Goal: Obtain resource: Download file/media

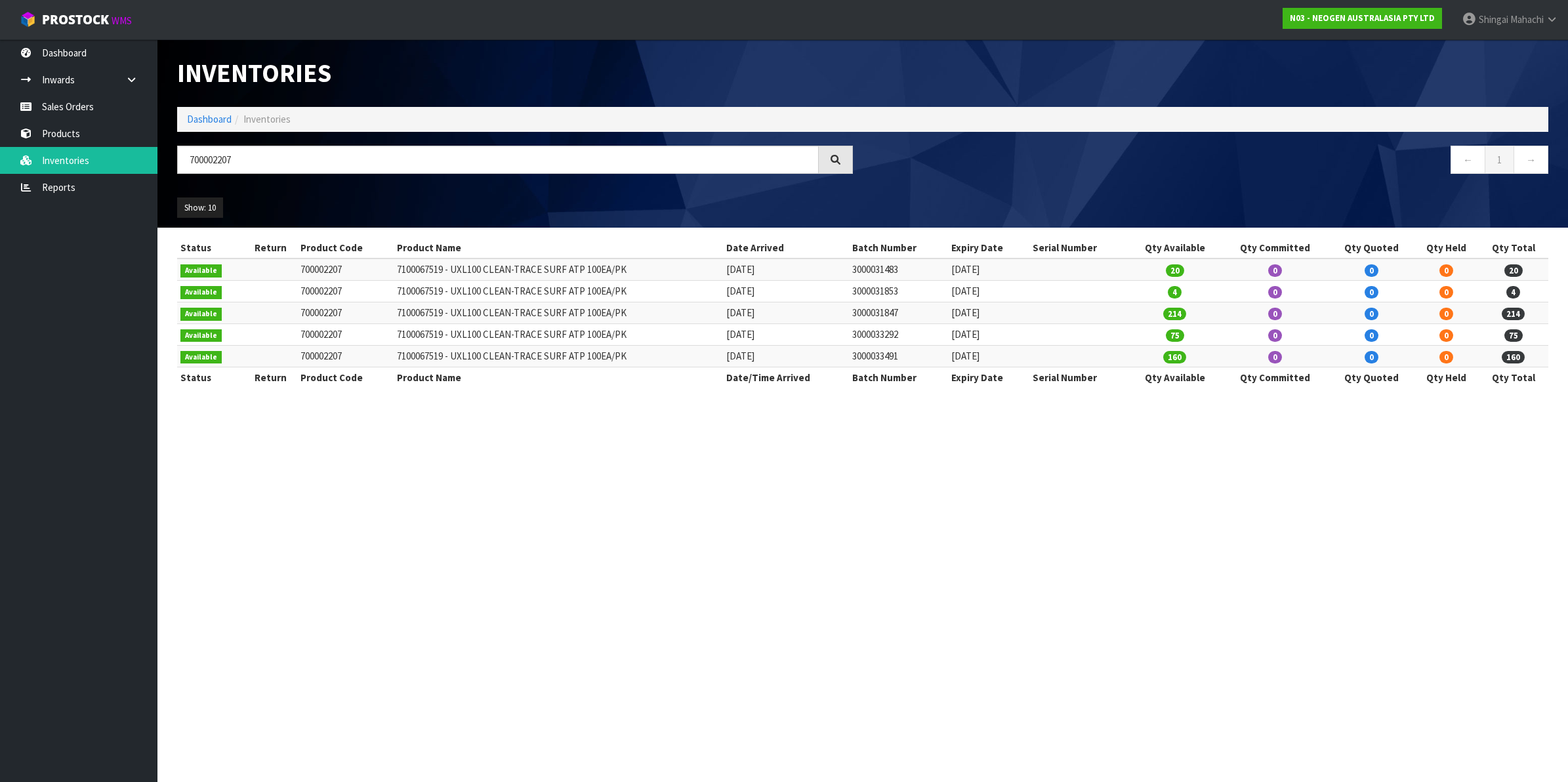
drag, startPoint x: 242, startPoint y: 158, endPoint x: 225, endPoint y: 171, distance: 21.4
click at [225, 171] on input "700002207" at bounding box center [498, 160] width 642 height 28
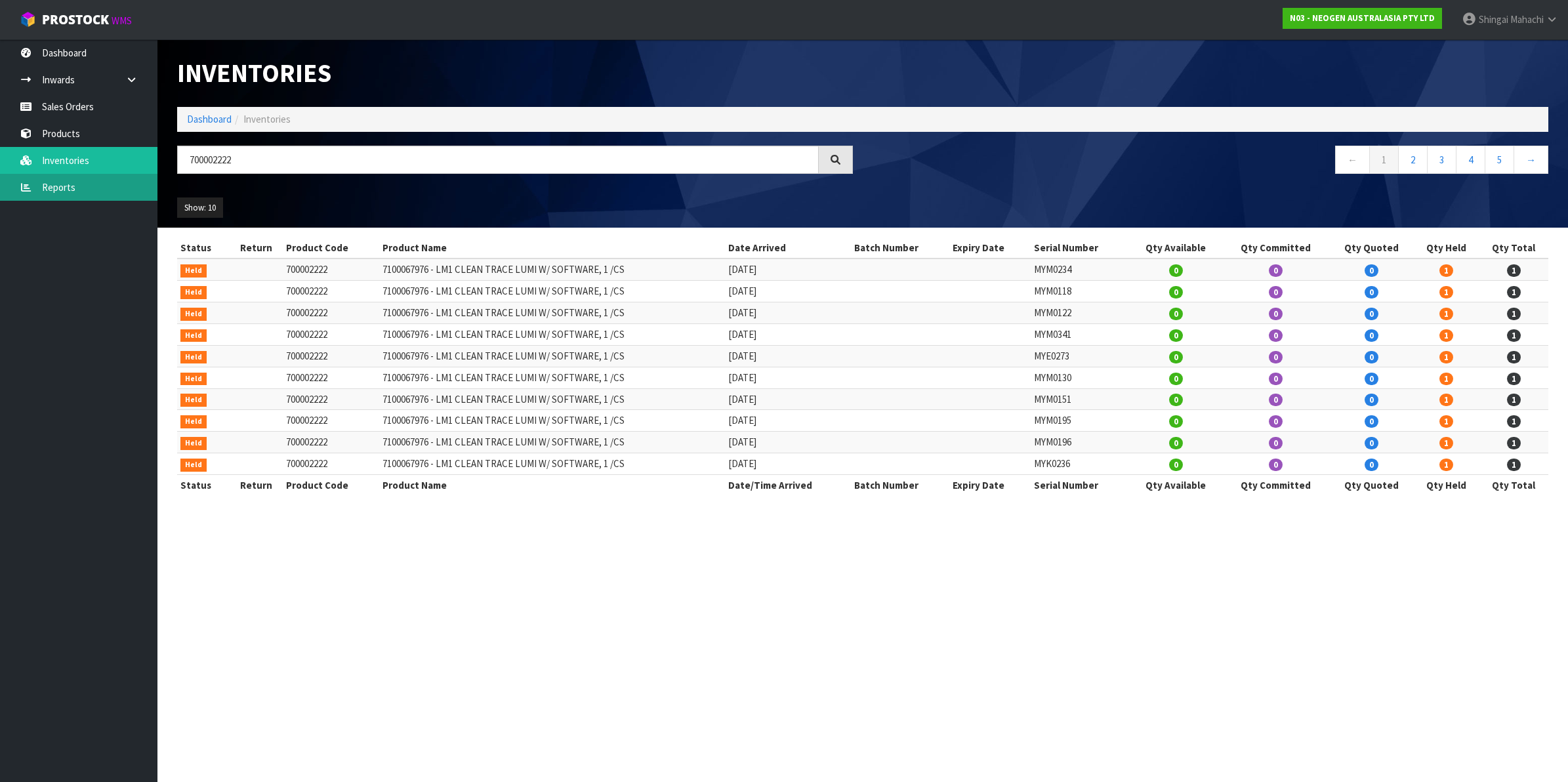
type input "700002222"
click at [59, 183] on link "Reports" at bounding box center [79, 187] width 158 height 27
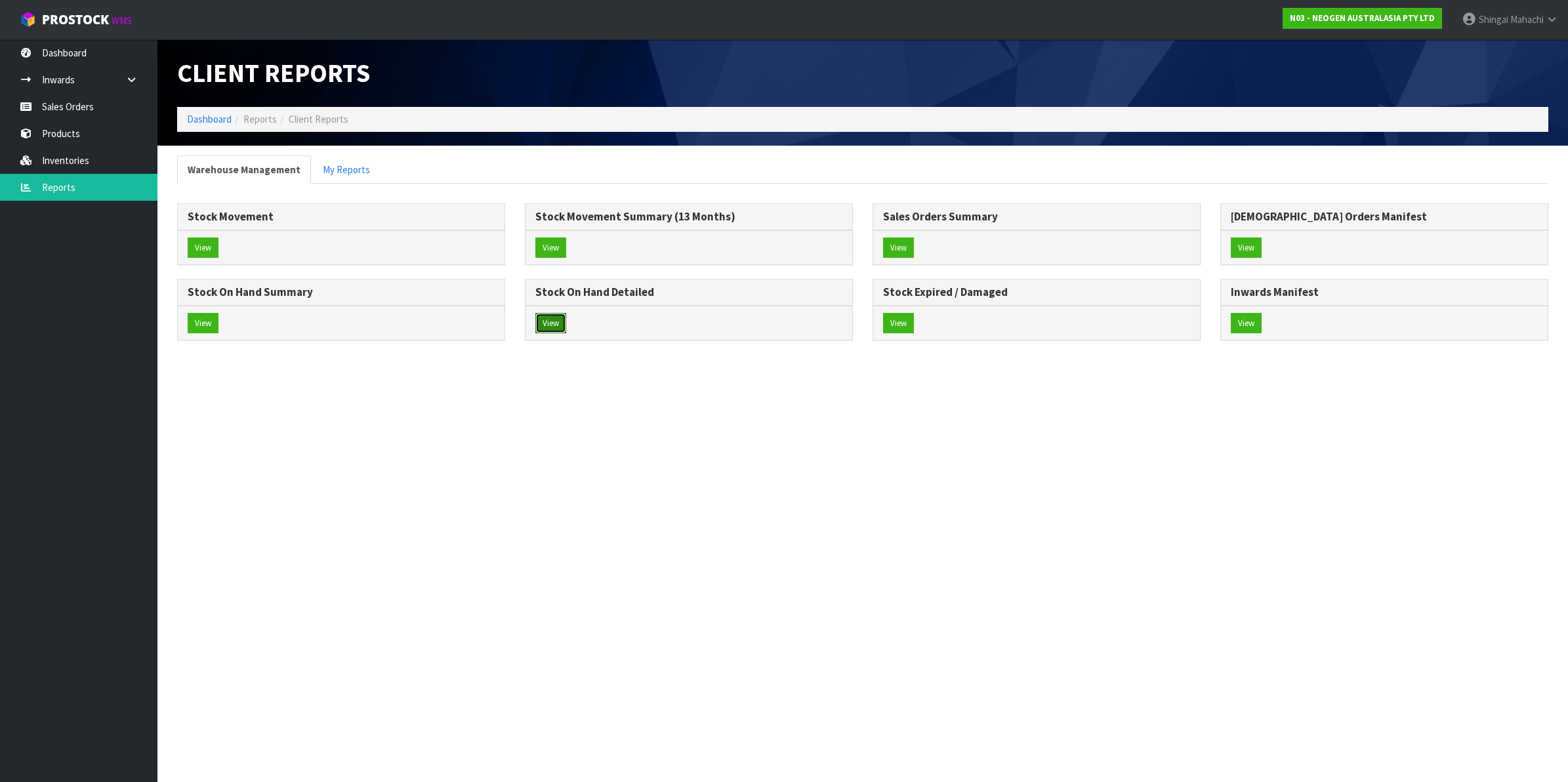
click at [538, 320] on button "View" at bounding box center [551, 324] width 31 height 21
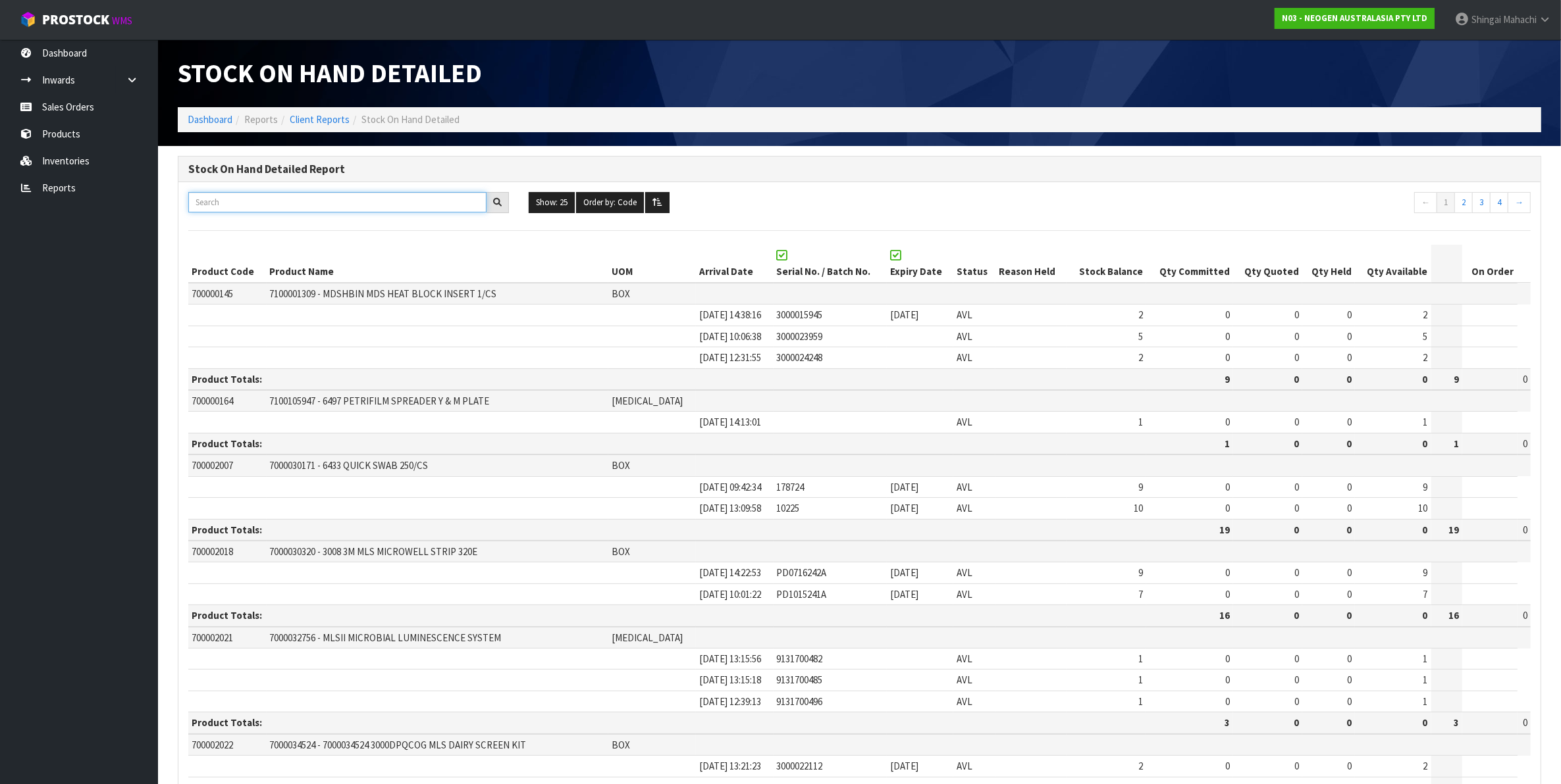
click at [229, 203] on input "text" at bounding box center [337, 202] width 298 height 20
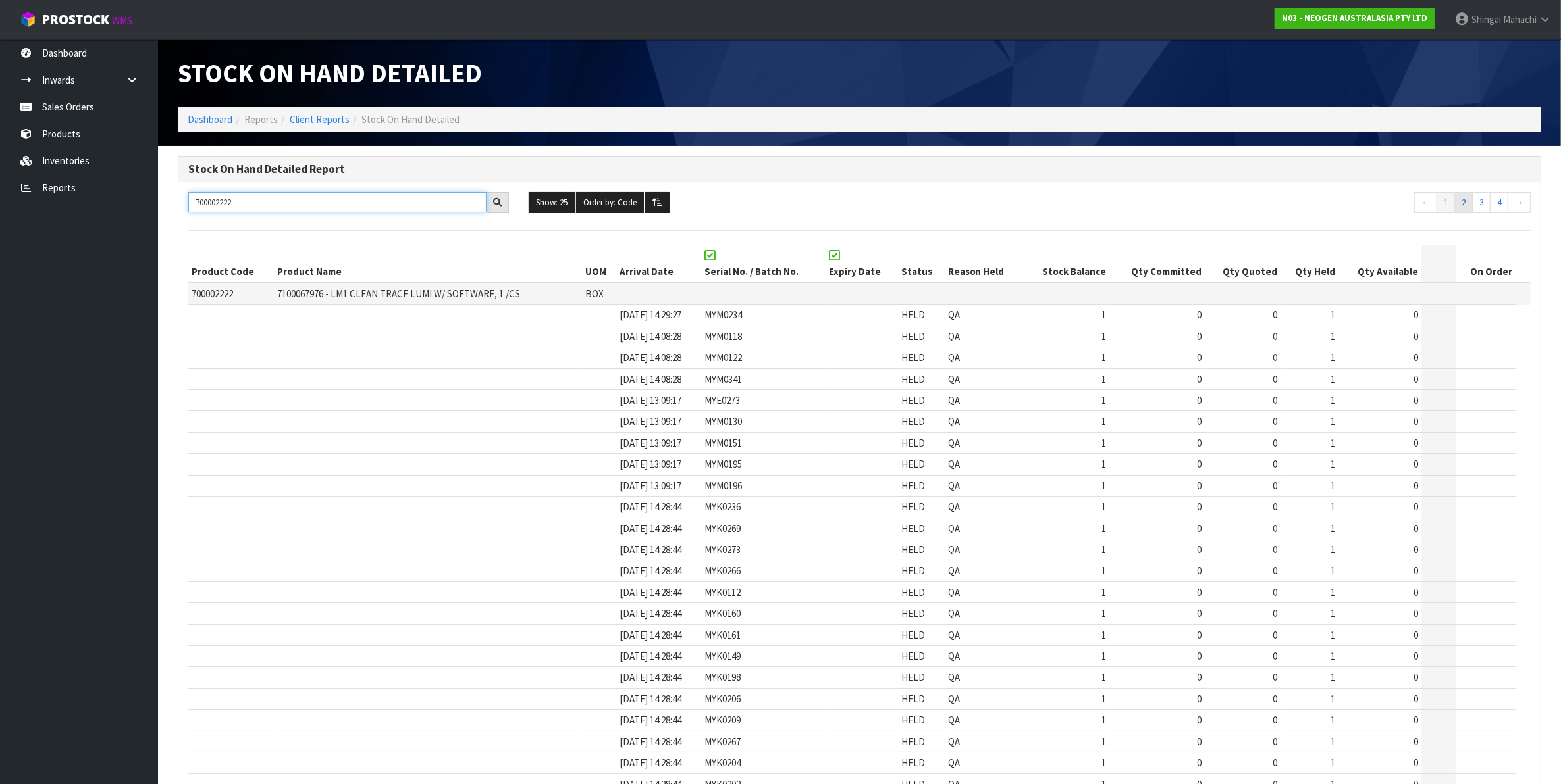
type input "700002222"
click at [1462, 206] on link "2" at bounding box center [1464, 203] width 18 height 21
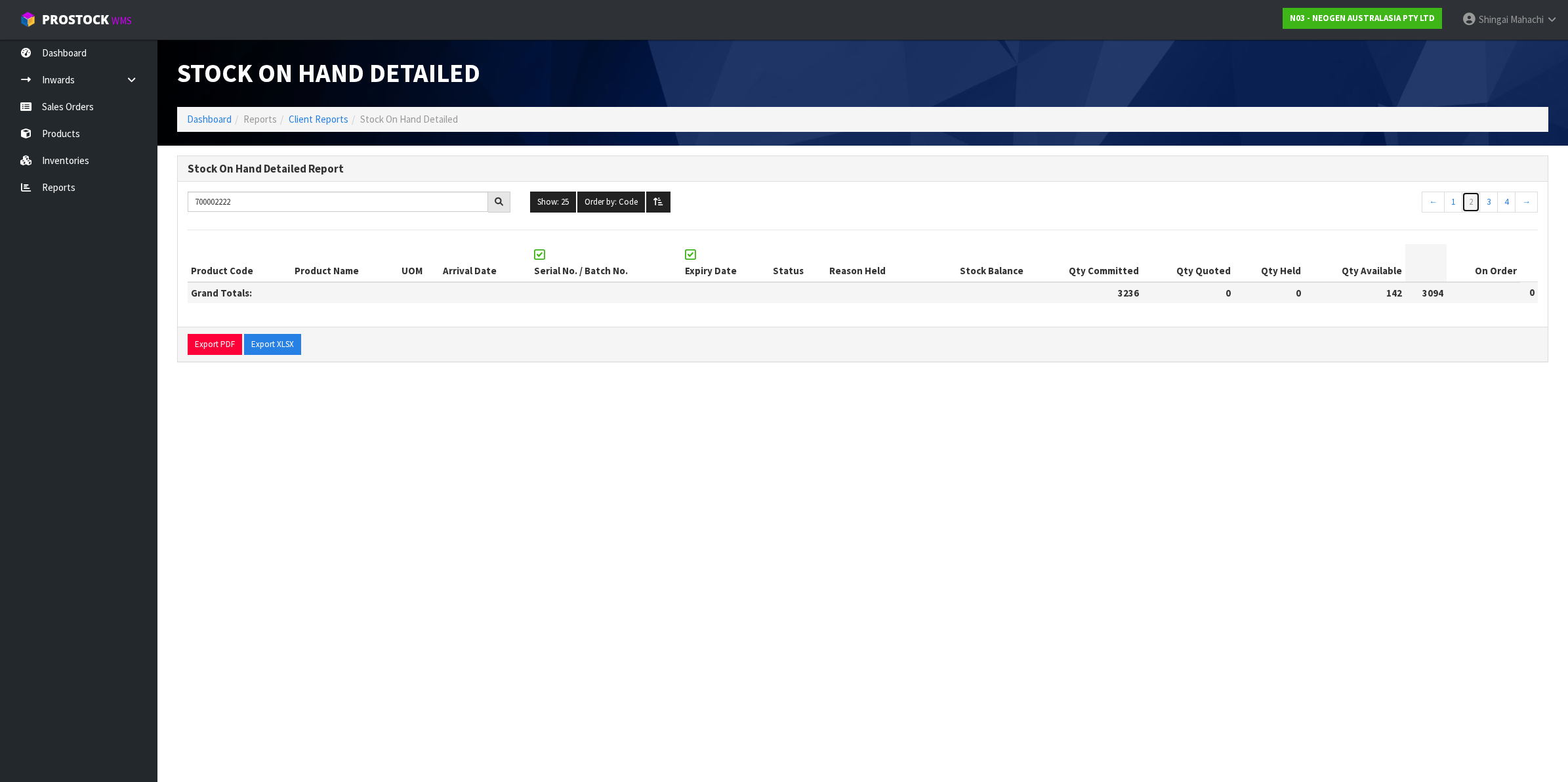
click at [1470, 204] on link "2" at bounding box center [1471, 202] width 18 height 21
click at [1486, 202] on link "3" at bounding box center [1489, 202] width 18 height 21
click at [1433, 206] on link "←" at bounding box center [1433, 202] width 23 height 21
click at [1447, 204] on link "1" at bounding box center [1453, 202] width 18 height 21
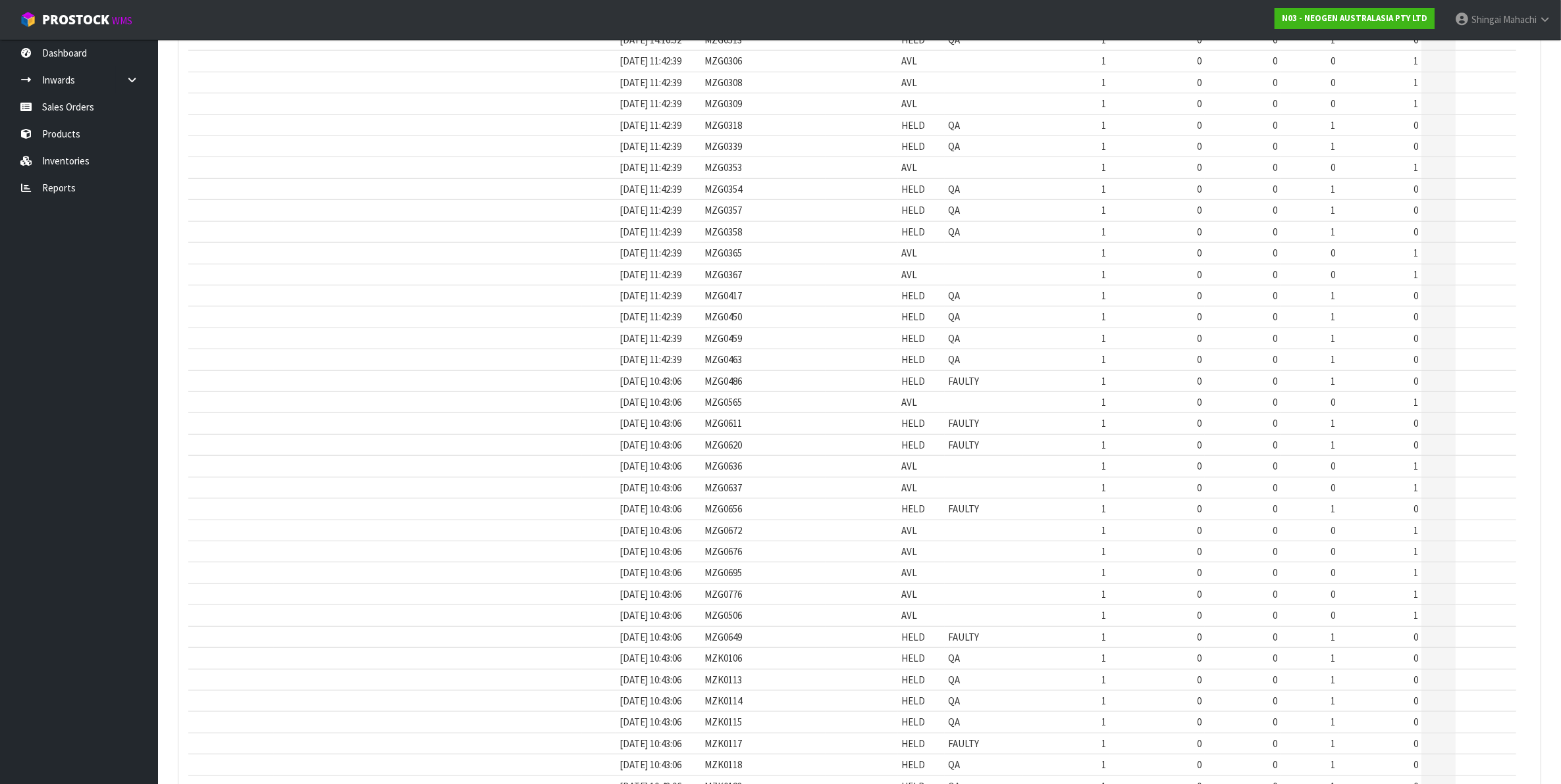
scroll to position [1430, 0]
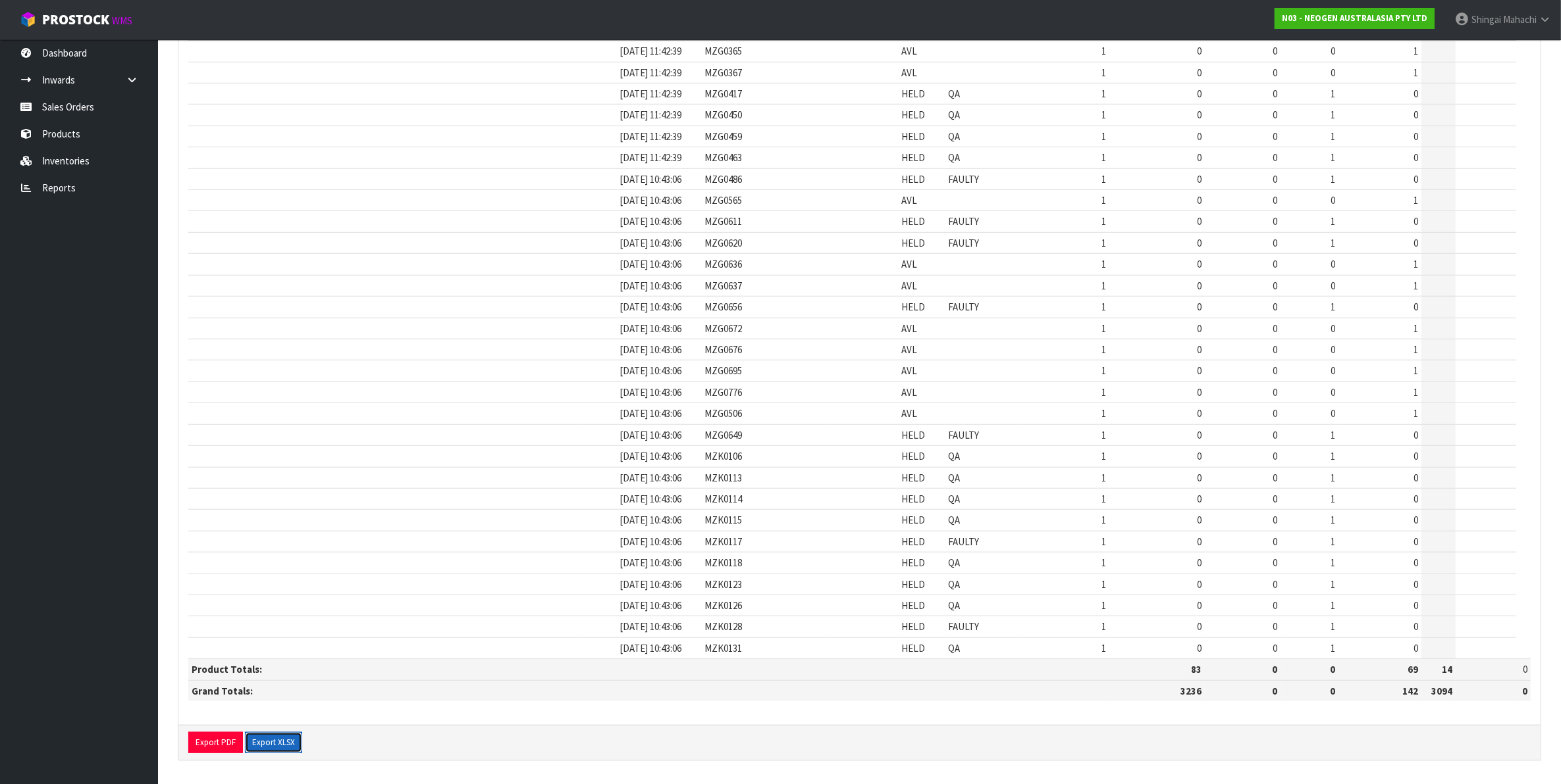
click at [271, 739] on button "Export XLSX" at bounding box center [273, 743] width 57 height 21
click at [60, 191] on link "Reports" at bounding box center [79, 188] width 158 height 27
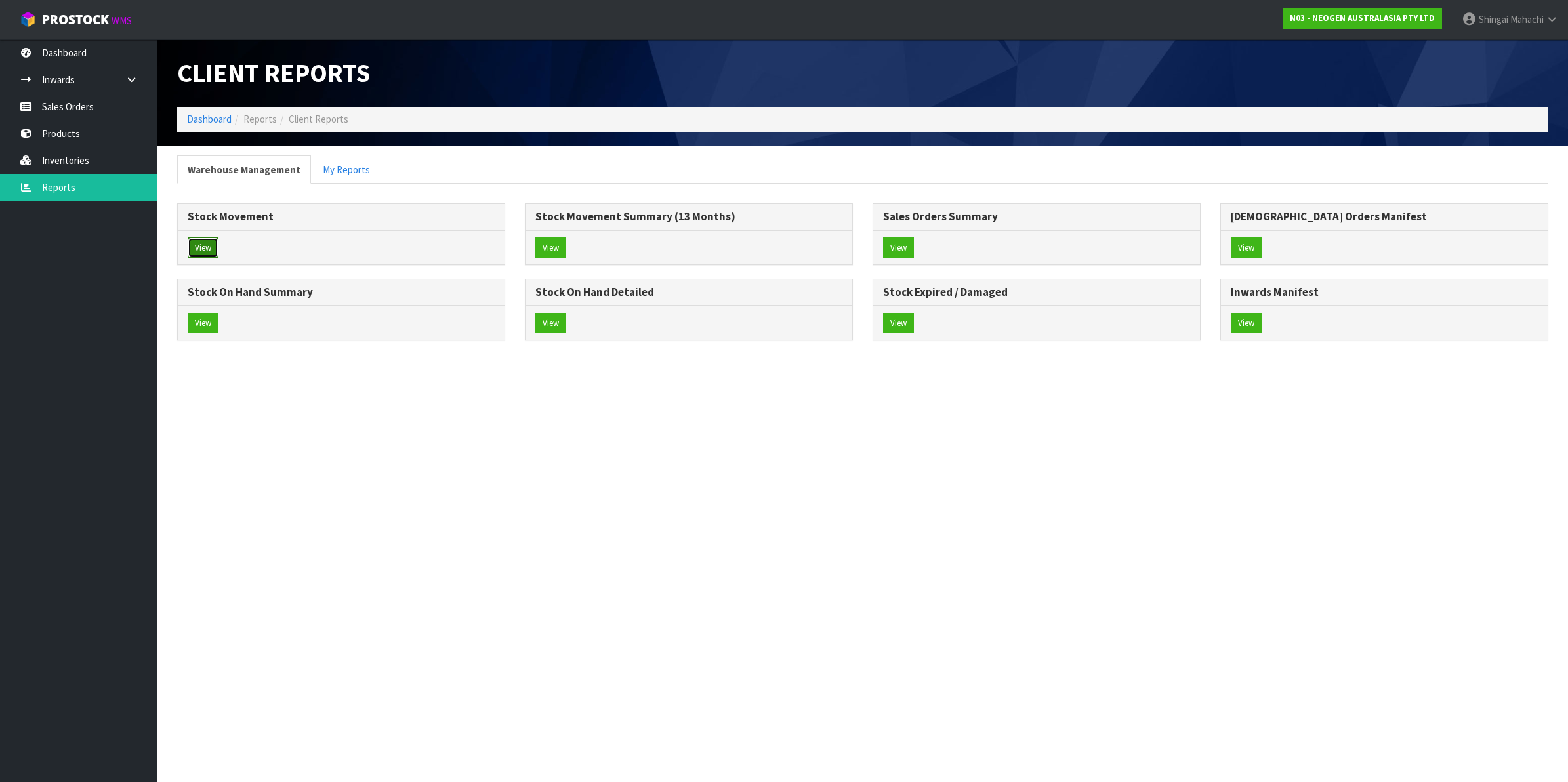
click at [196, 244] on button "View" at bounding box center [203, 248] width 31 height 21
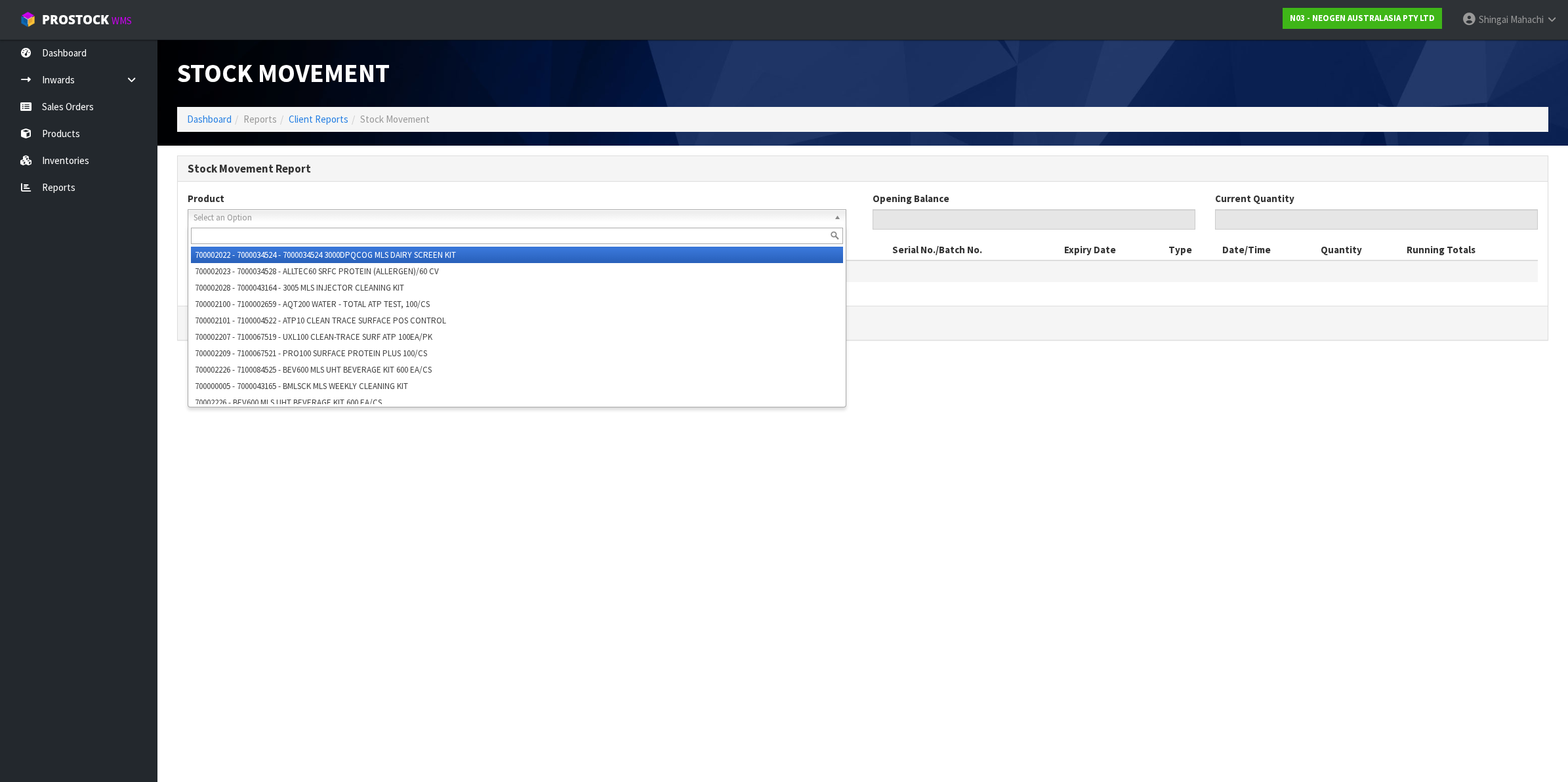
click at [224, 219] on span "Select an Option" at bounding box center [511, 218] width 635 height 16
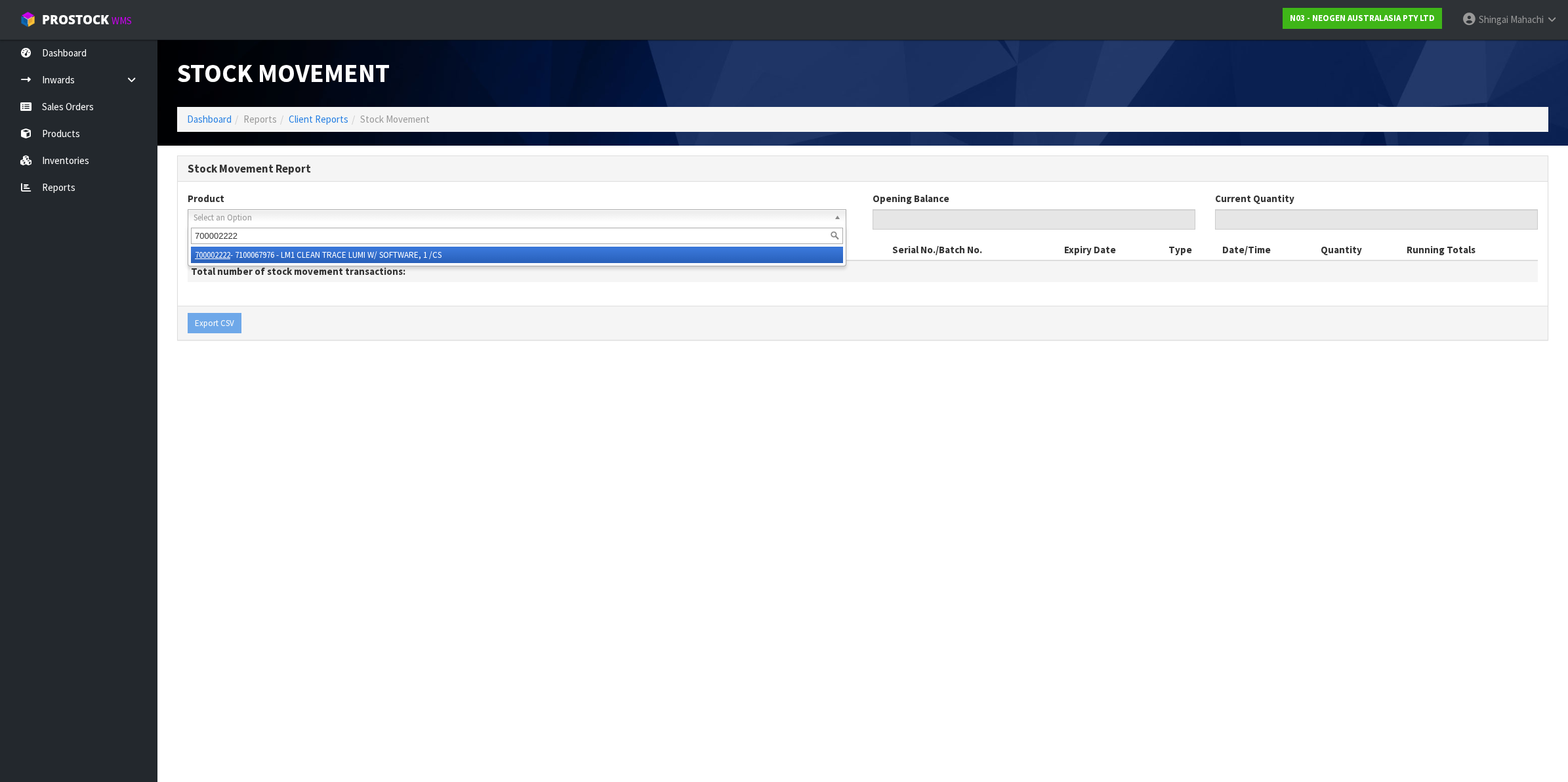
type input "700002222"
click at [392, 255] on li "700002222 - 7100067976 - LM1 CLEAN TRACE LUMI W/ SOFTWARE, 1 /CS" at bounding box center [517, 255] width 652 height 16
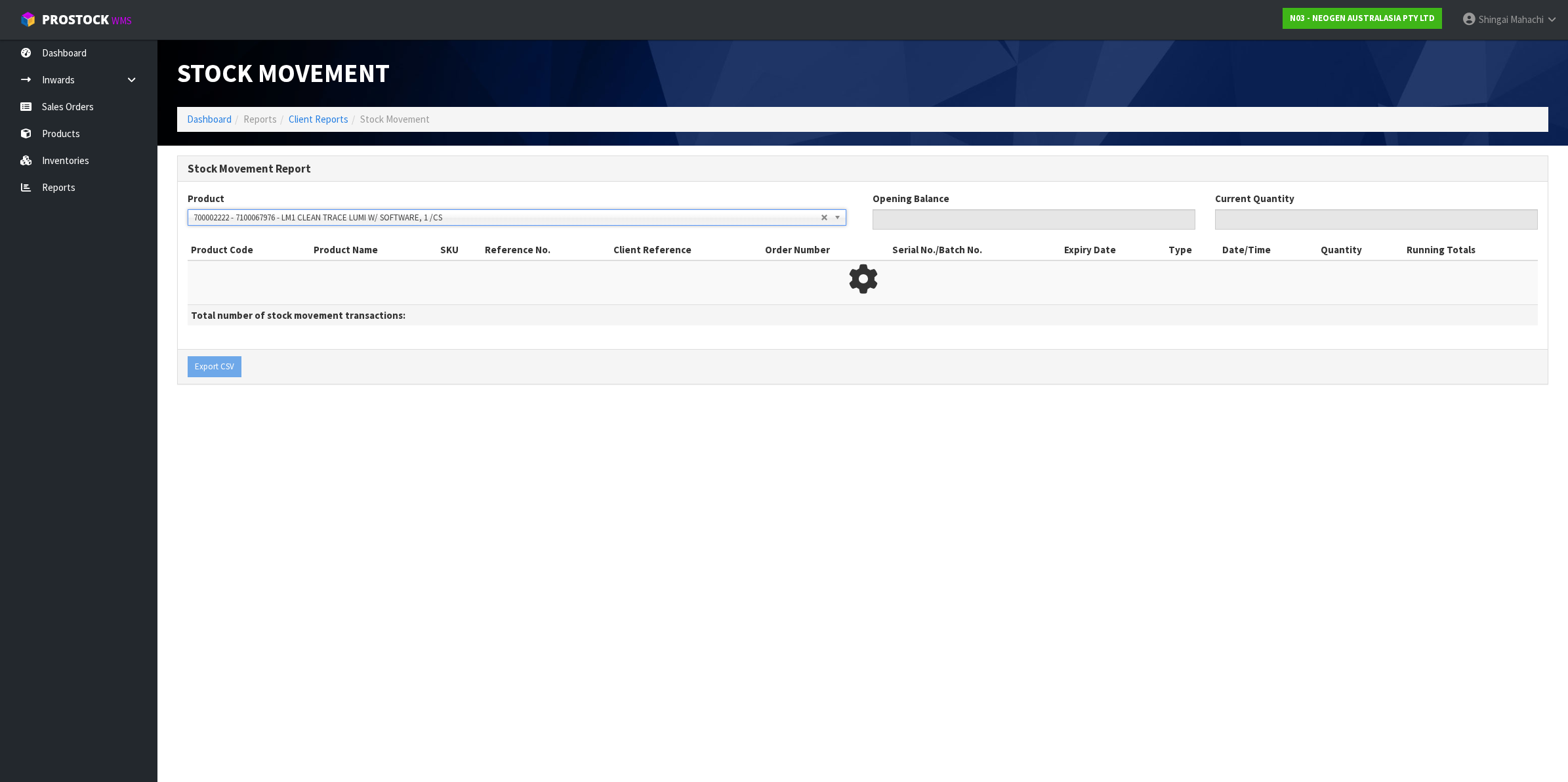
type input "0"
type input "83"
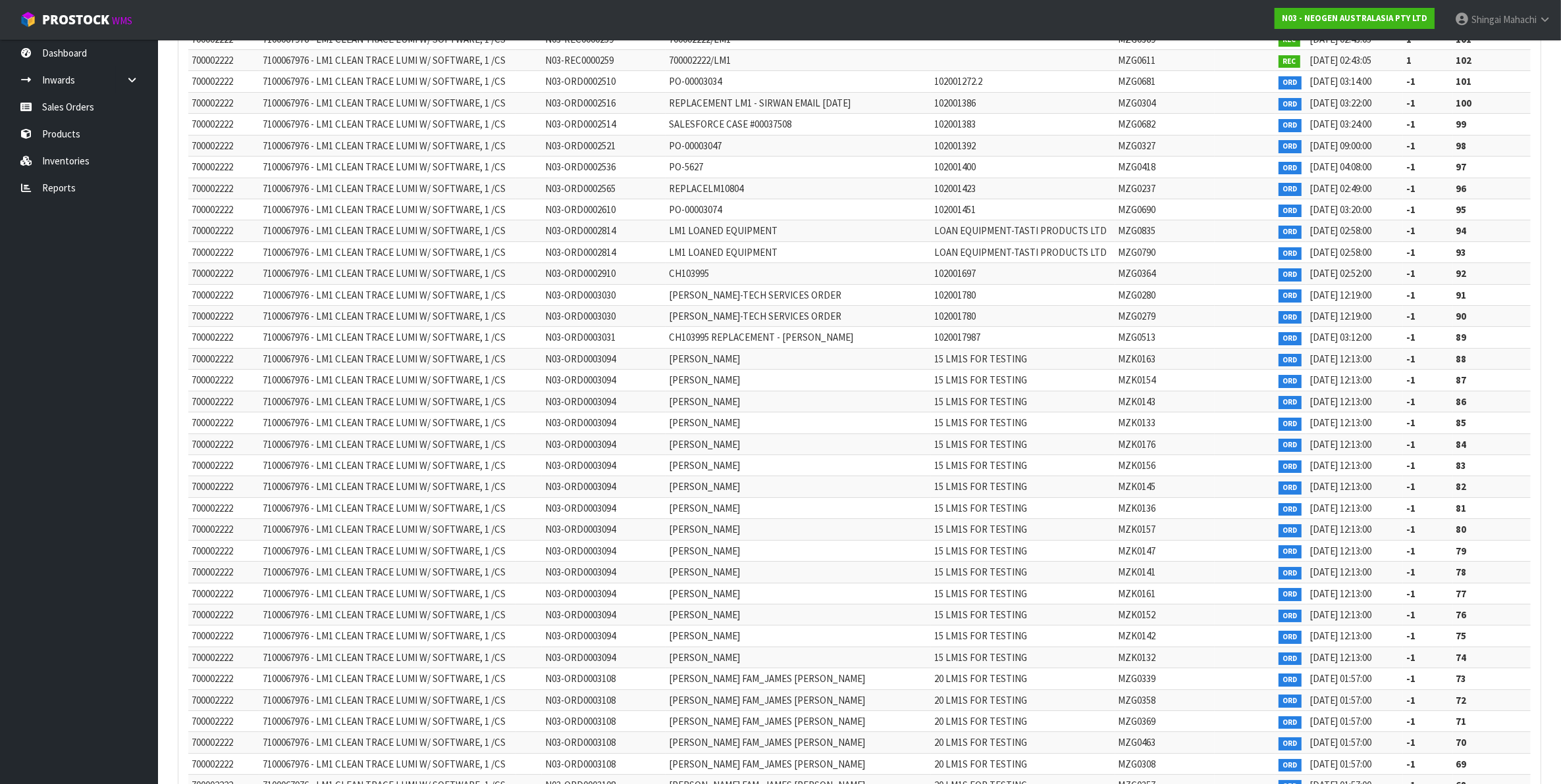
scroll to position [5932, 0]
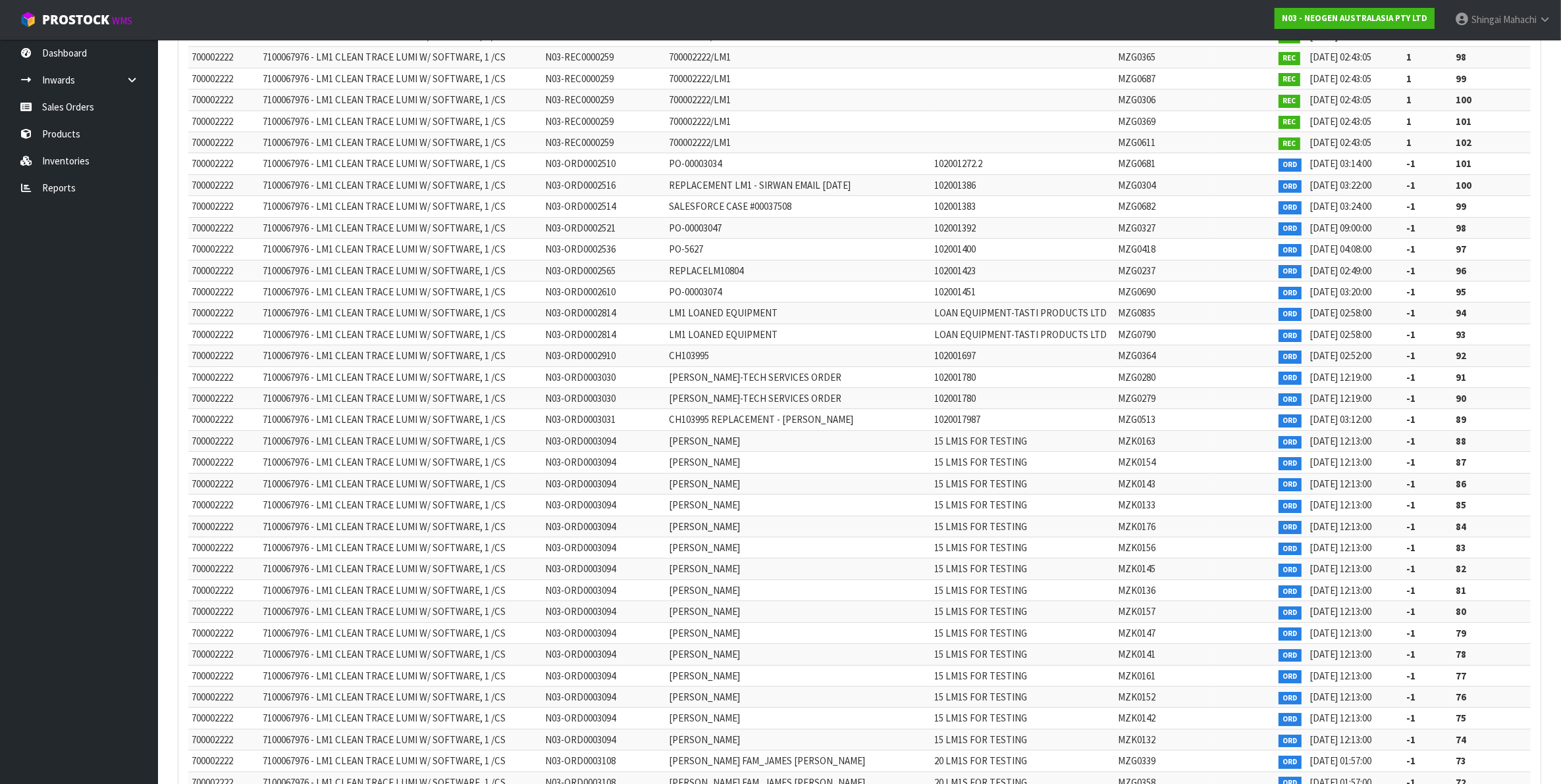
click at [1439, 431] on td "-1" at bounding box center [1427, 420] width 49 height 21
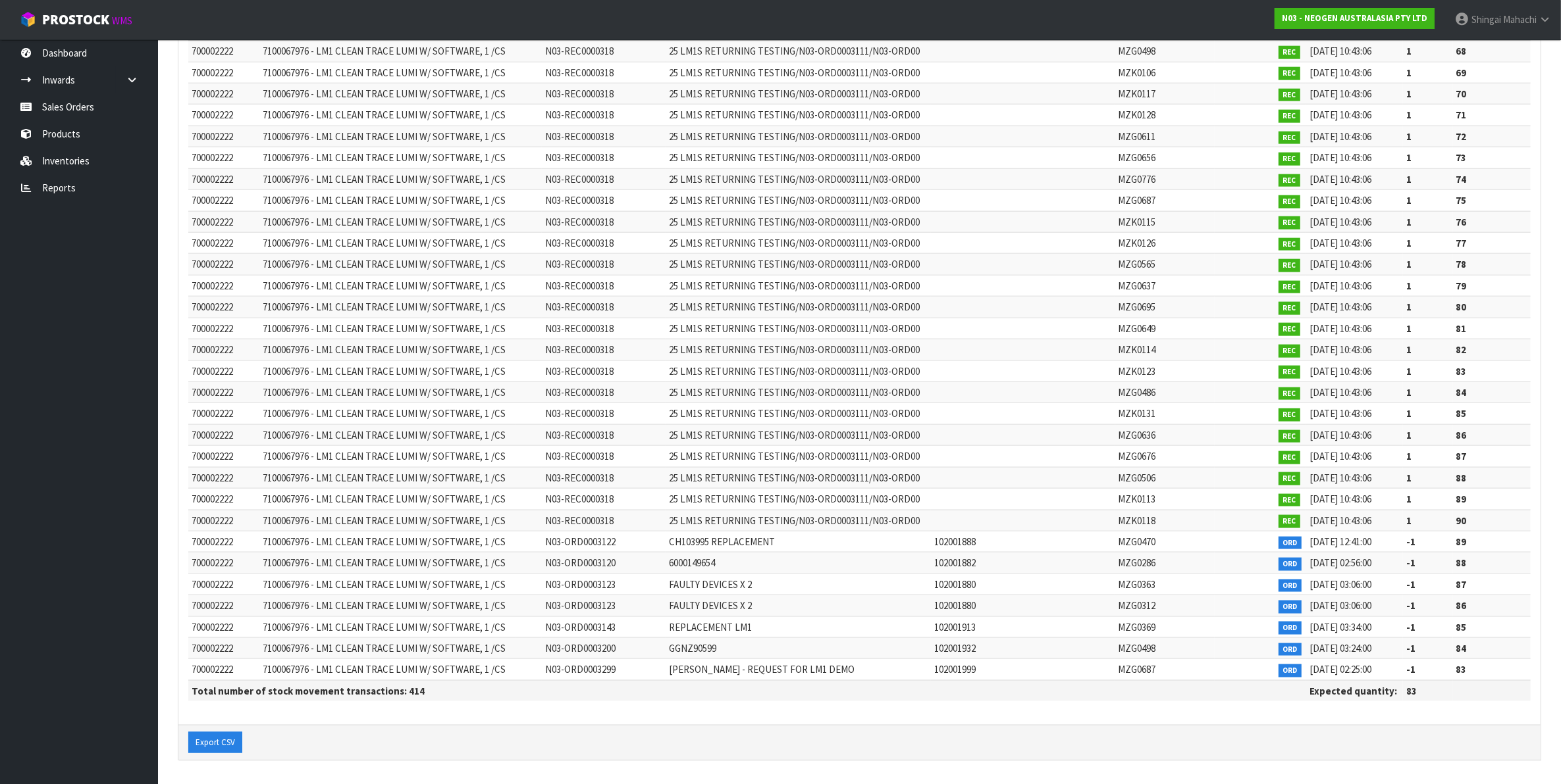
scroll to position [8482, 0]
click at [65, 189] on link "Reports" at bounding box center [79, 188] width 158 height 27
